Goal: Find specific page/section: Find specific page/section

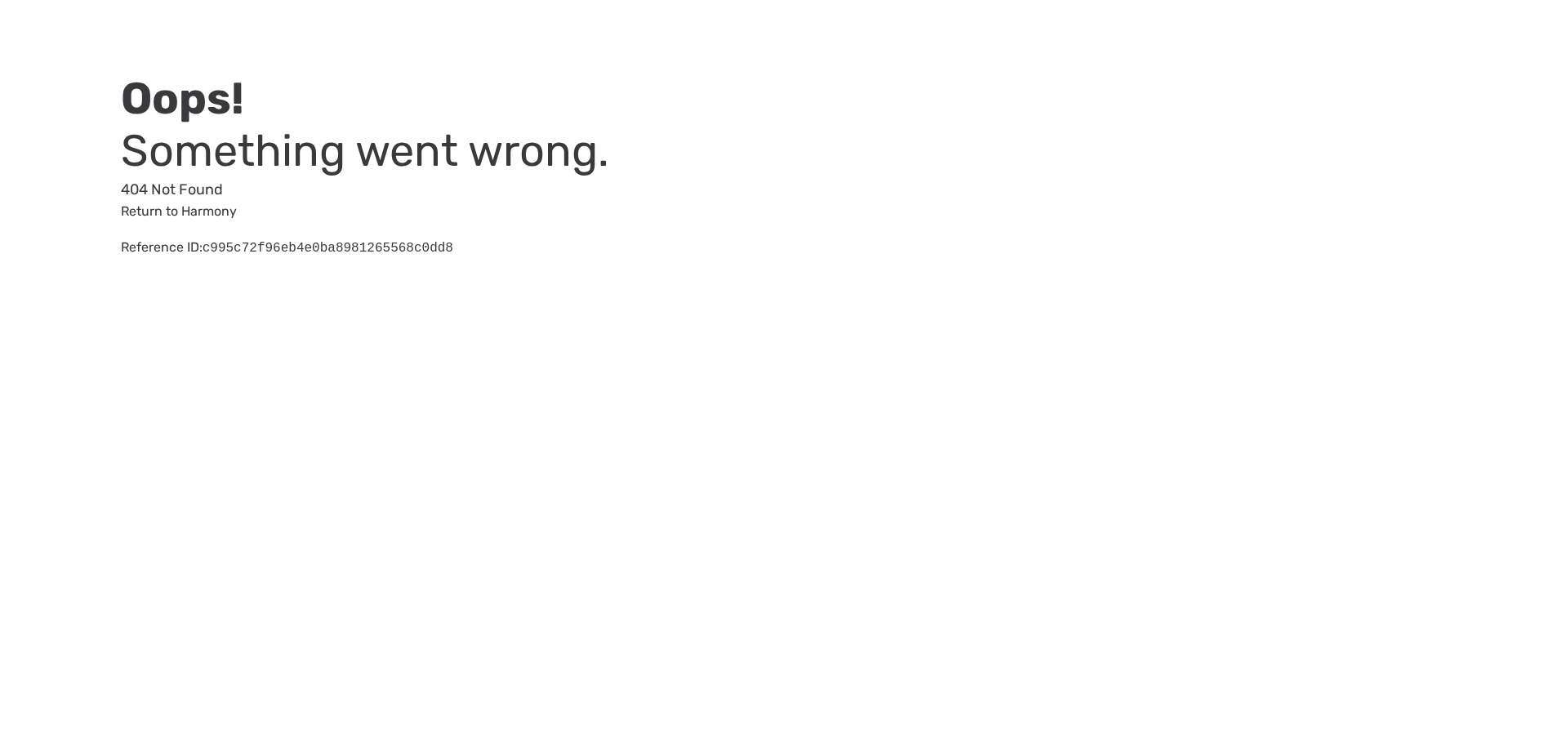
click at [199, 212] on link "Return to Harmony" at bounding box center [178, 210] width 116 height 15
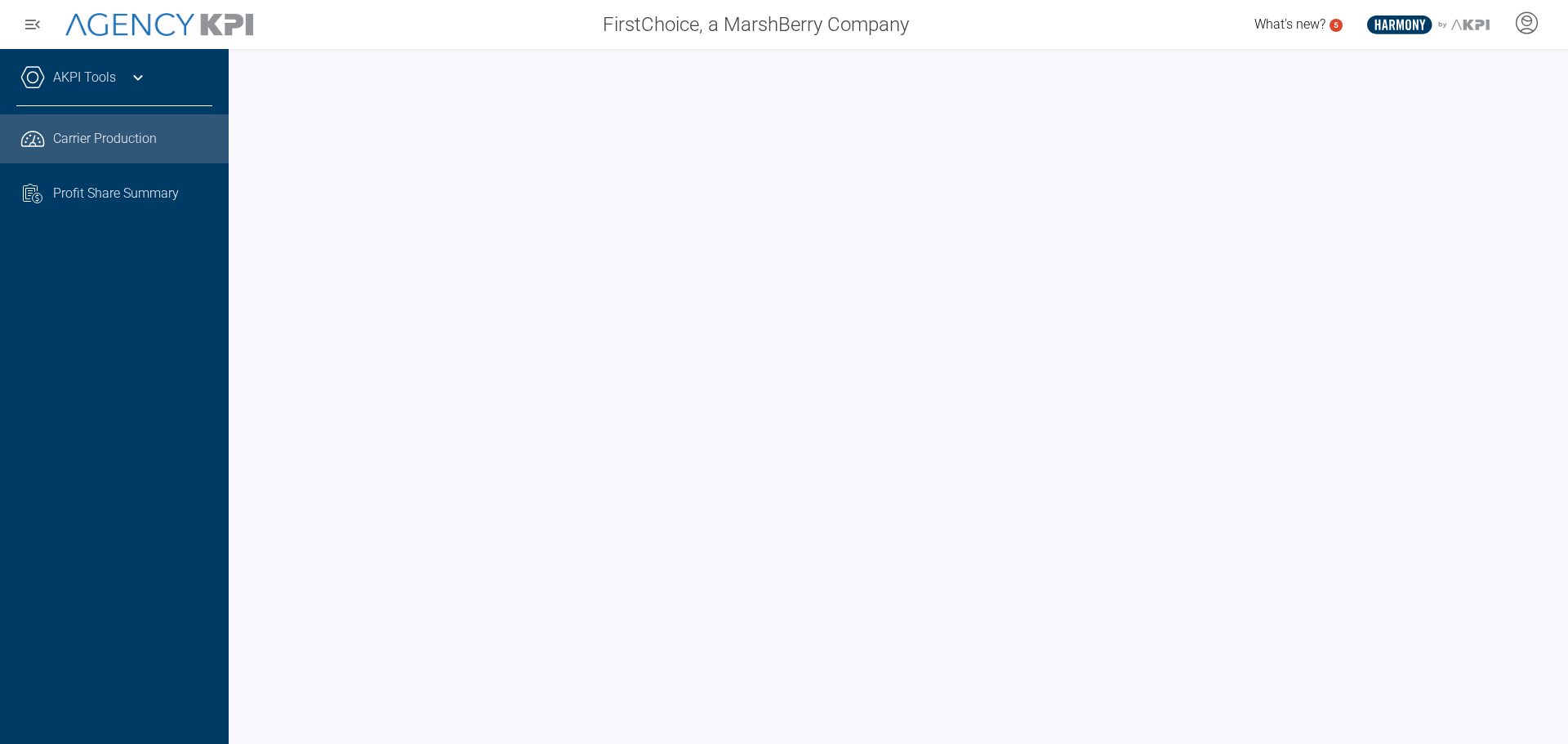
click at [381, 33] on div "FirstChoice, a MarshBerry Company" at bounding box center [597, 25] width 647 height 32
click at [1104, 19] on div "What's new? 5 .st0{fill:#003B66;} .st1{fill:#FFFFFF;} .st2{fill:#949698;} Layer…" at bounding box center [1245, 25] width 647 height 32
click at [991, 32] on div "What's new? 5 .st0{fill:#003B66;} .st1{fill:#FFFFFF;} .st2{fill:#949698;} Layer…" at bounding box center [1245, 25] width 647 height 32
